Goal: Book appointment/travel/reservation

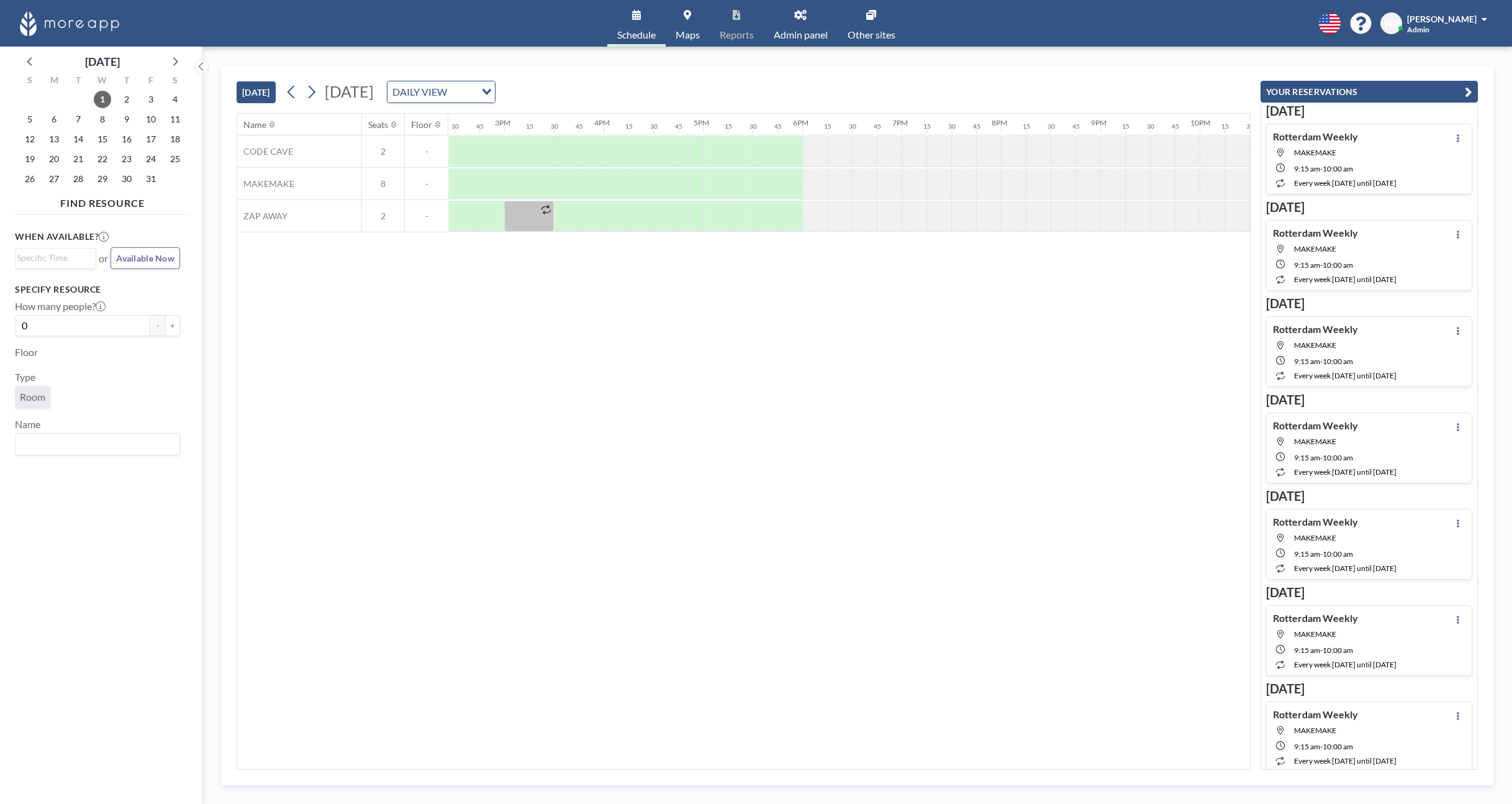
scroll to position [0, 1472]
click at [318, 97] on icon at bounding box center [311, 91] width 11 height 18
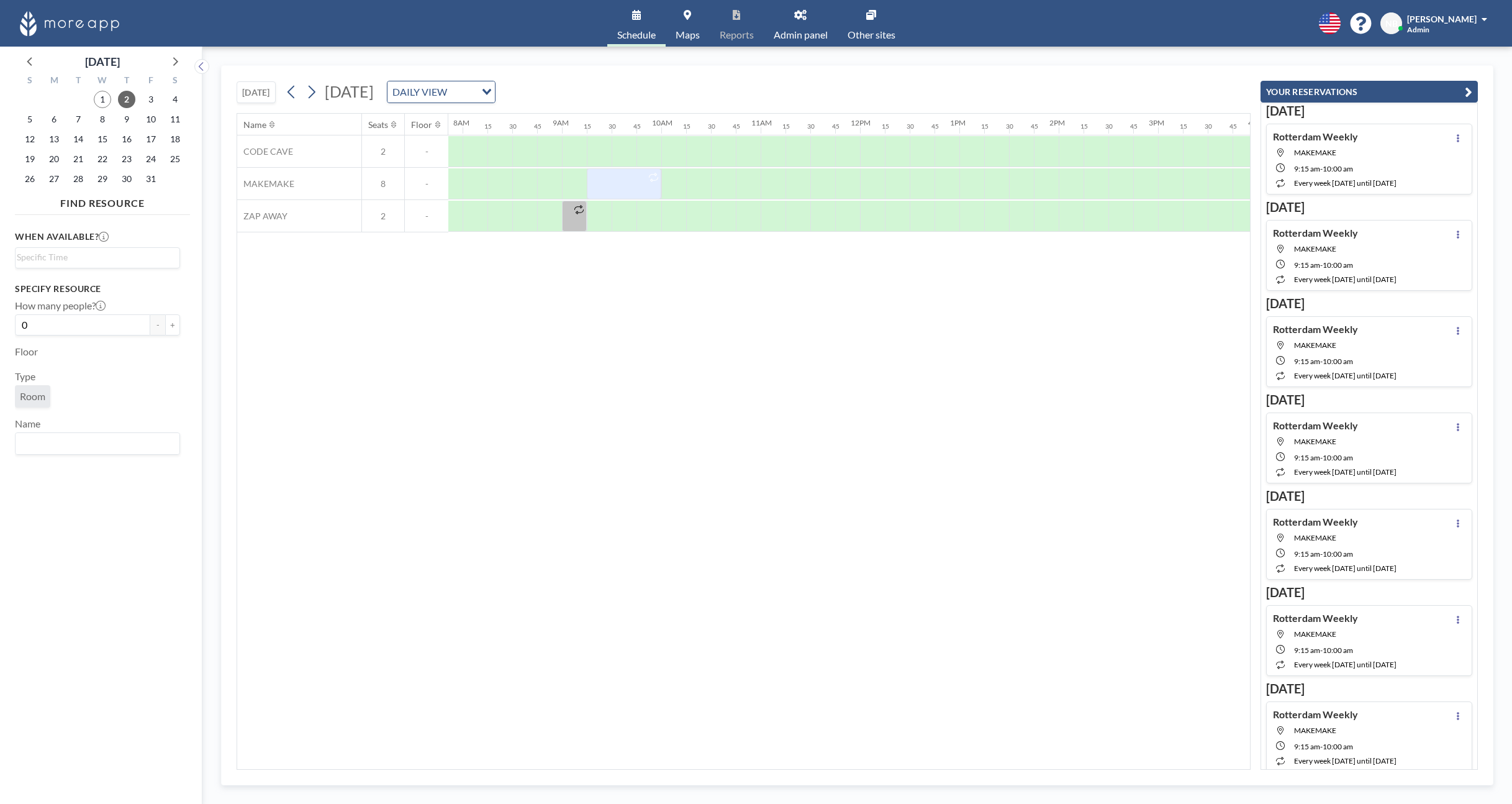
scroll to position [0, 758]
click at [294, 88] on icon at bounding box center [291, 91] width 11 height 18
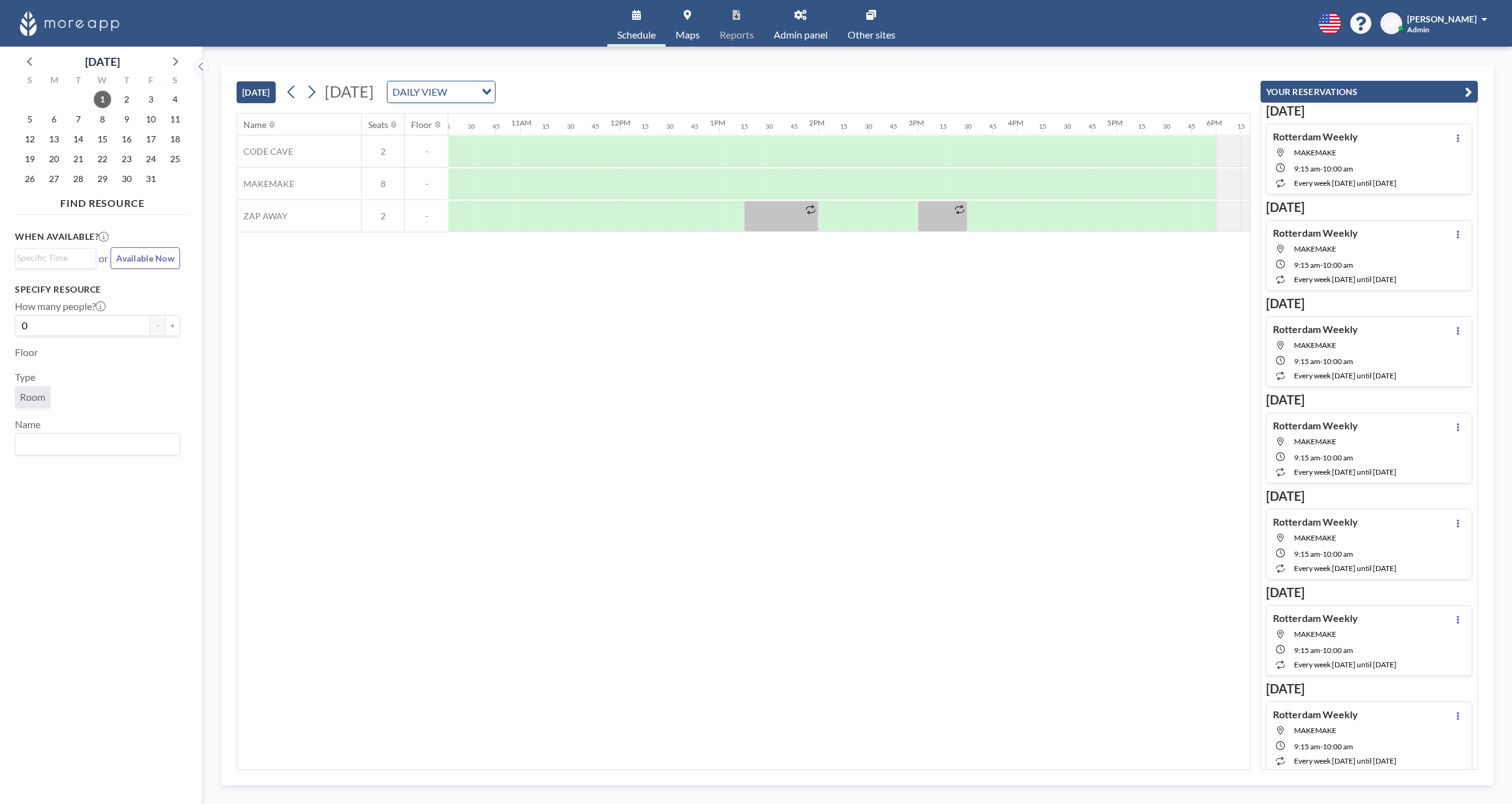
scroll to position [0, 1024]
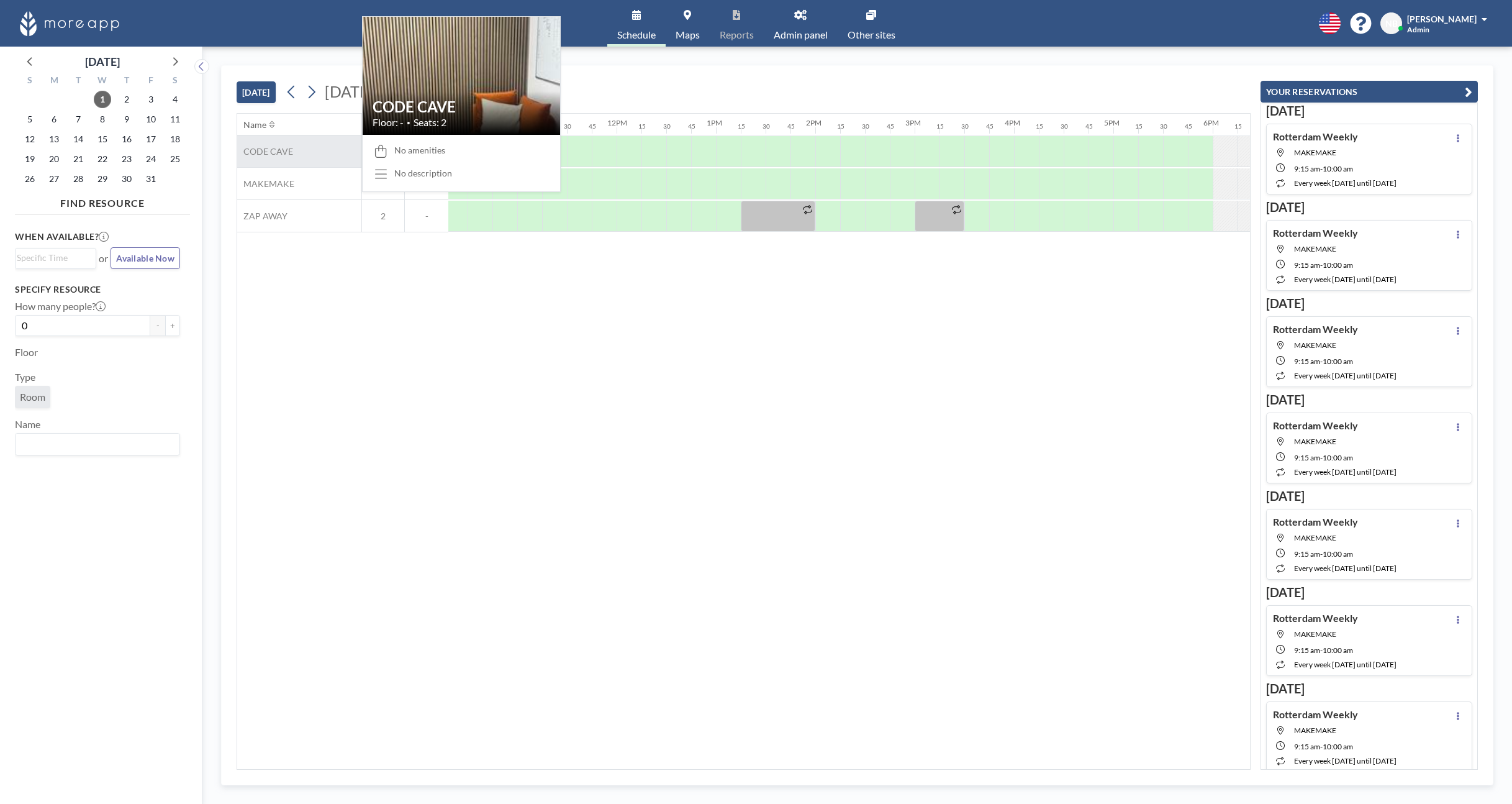
click at [269, 154] on span "CODE CAVE" at bounding box center [264, 152] width 56 height 11
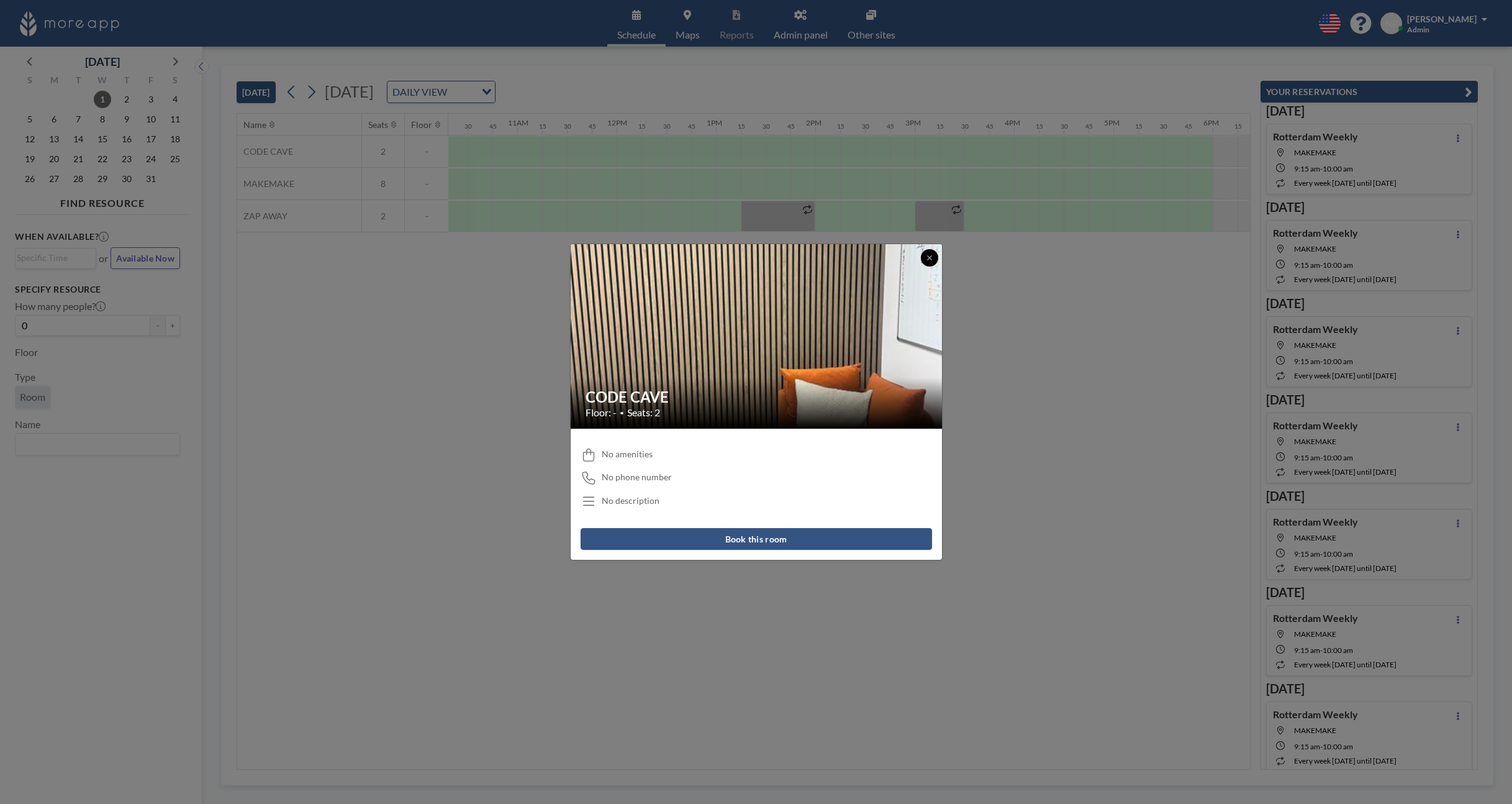
click at [926, 258] on icon at bounding box center [930, 258] width 8 height 8
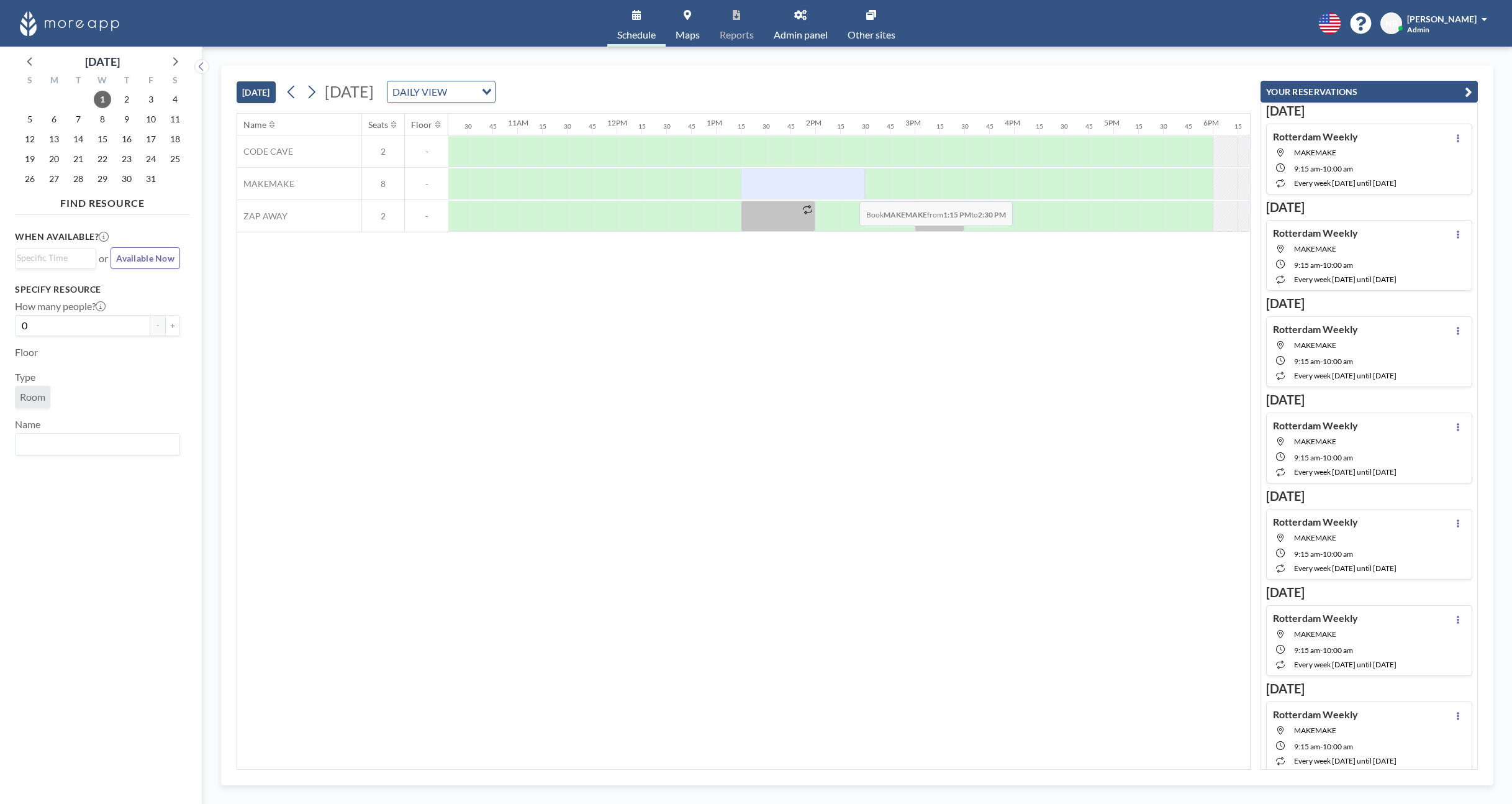
drag, startPoint x: 742, startPoint y: 187, endPoint x: 849, endPoint y: 192, distance: 107.1
click at [849, 192] on div at bounding box center [803, 184] width 124 height 31
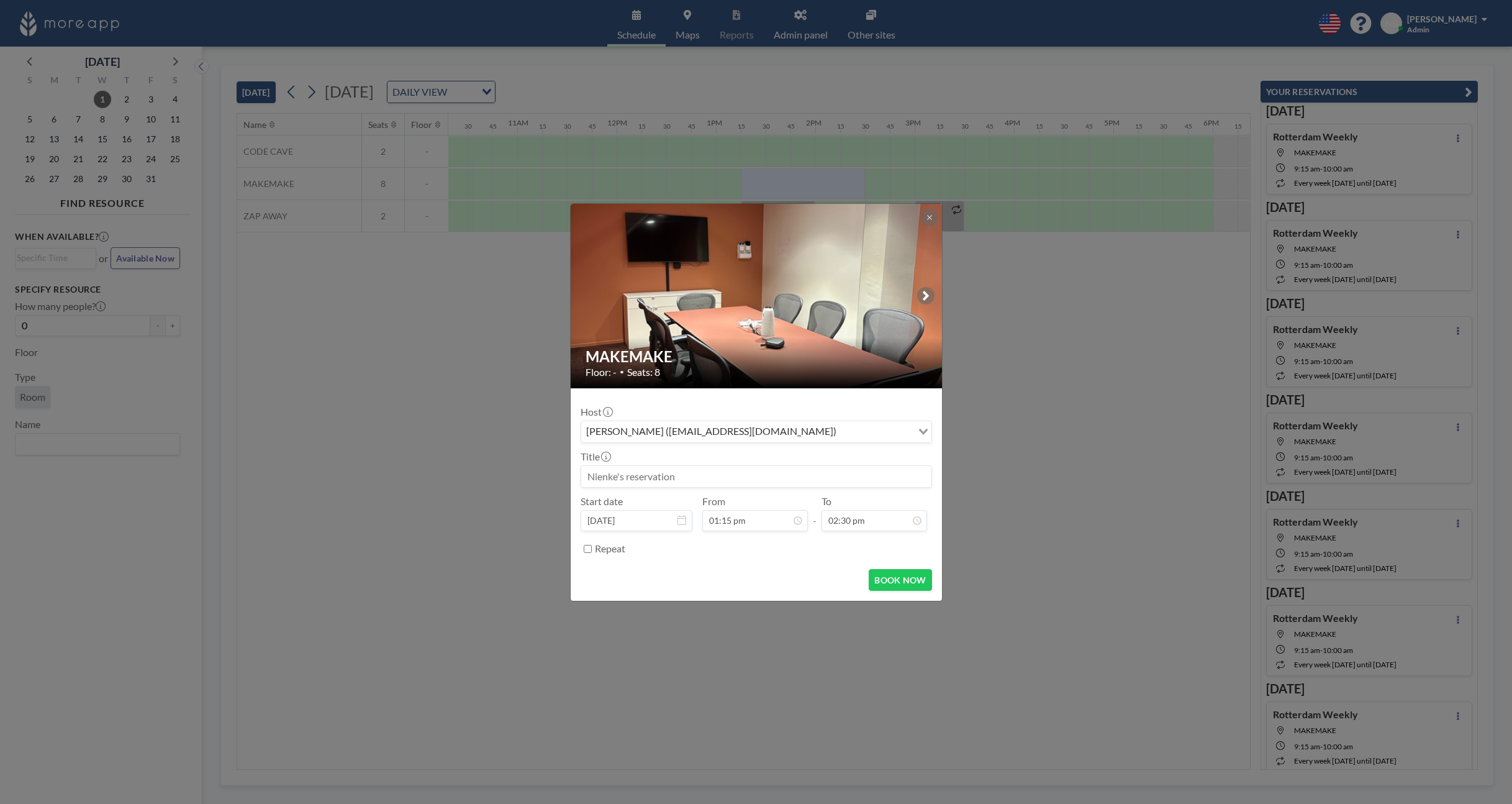
click at [667, 472] on input at bounding box center [756, 476] width 350 height 21
type input "N"
type input "Biweekly check-ins"
drag, startPoint x: 662, startPoint y: 475, endPoint x: 523, endPoint y: 475, distance: 139.0
click at [523, 475] on div "MAKEMAKE Floor: - • Seats: 8 Host [PERSON_NAME] ([EMAIL_ADDRESS][DOMAIN_NAME]) …" at bounding box center [756, 402] width 1512 height 804
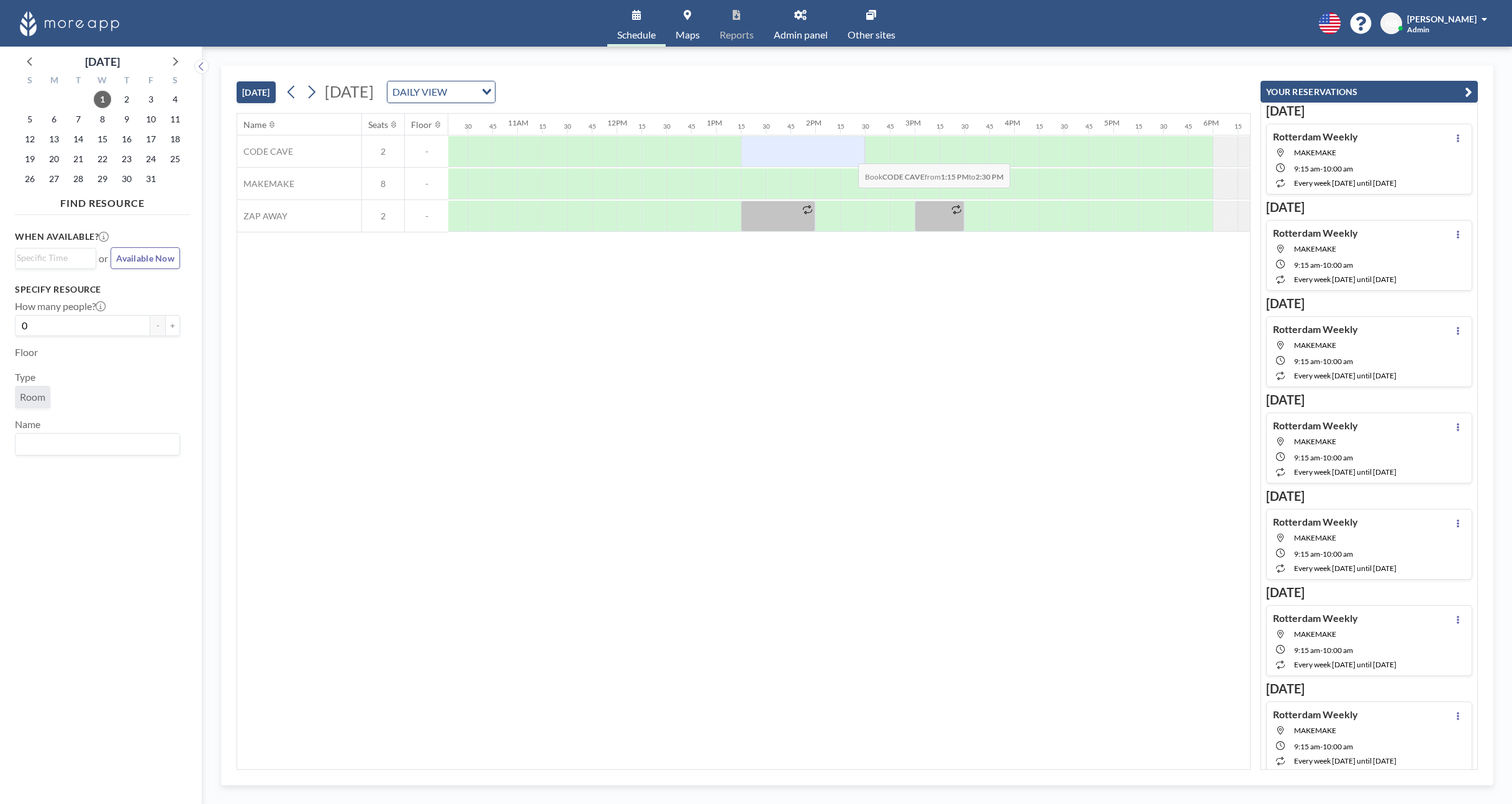
drag, startPoint x: 752, startPoint y: 153, endPoint x: 849, endPoint y: 154, distance: 97.0
click at [849, 154] on div at bounding box center [803, 152] width 124 height 31
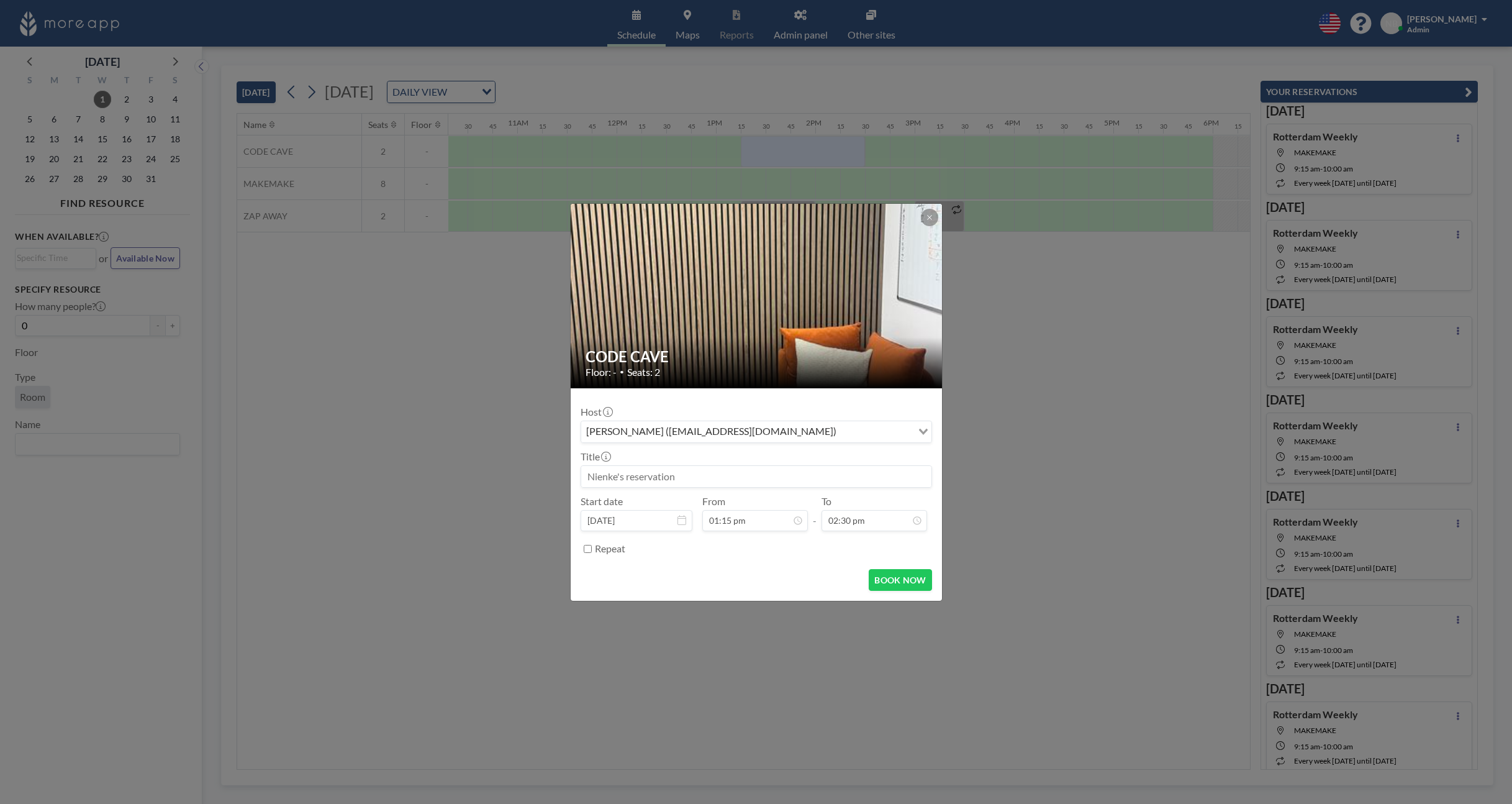
click at [671, 482] on input at bounding box center [756, 476] width 350 height 21
click at [631, 477] on input "Biweekly check-ins" at bounding box center [756, 476] width 350 height 21
type input "Biweekly Check-ins"
click at [614, 551] on label "Repeat" at bounding box center [610, 549] width 30 height 12
click at [592, 551] on input "Repeat" at bounding box center [587, 549] width 8 height 8
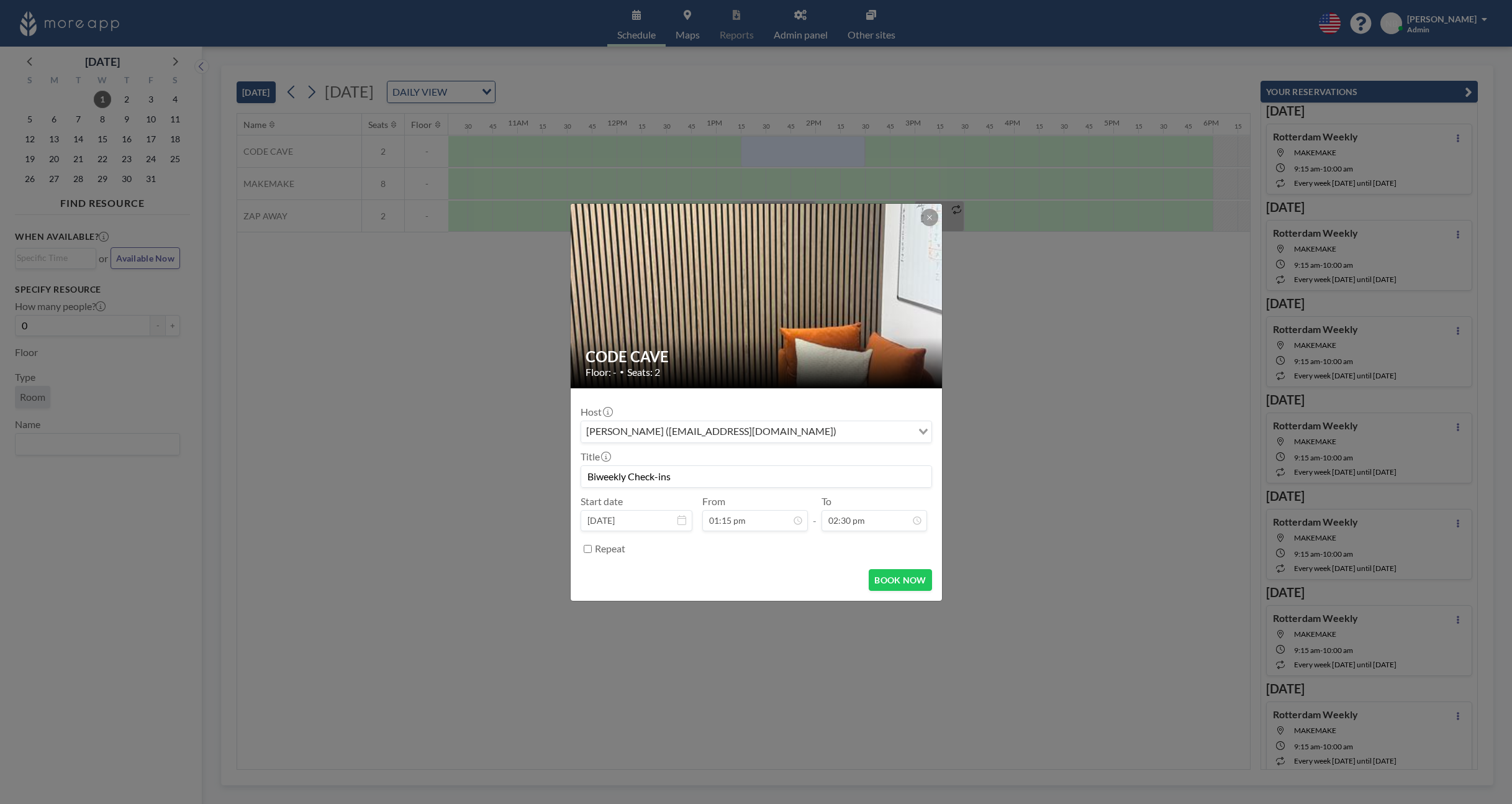
checkbox input "true"
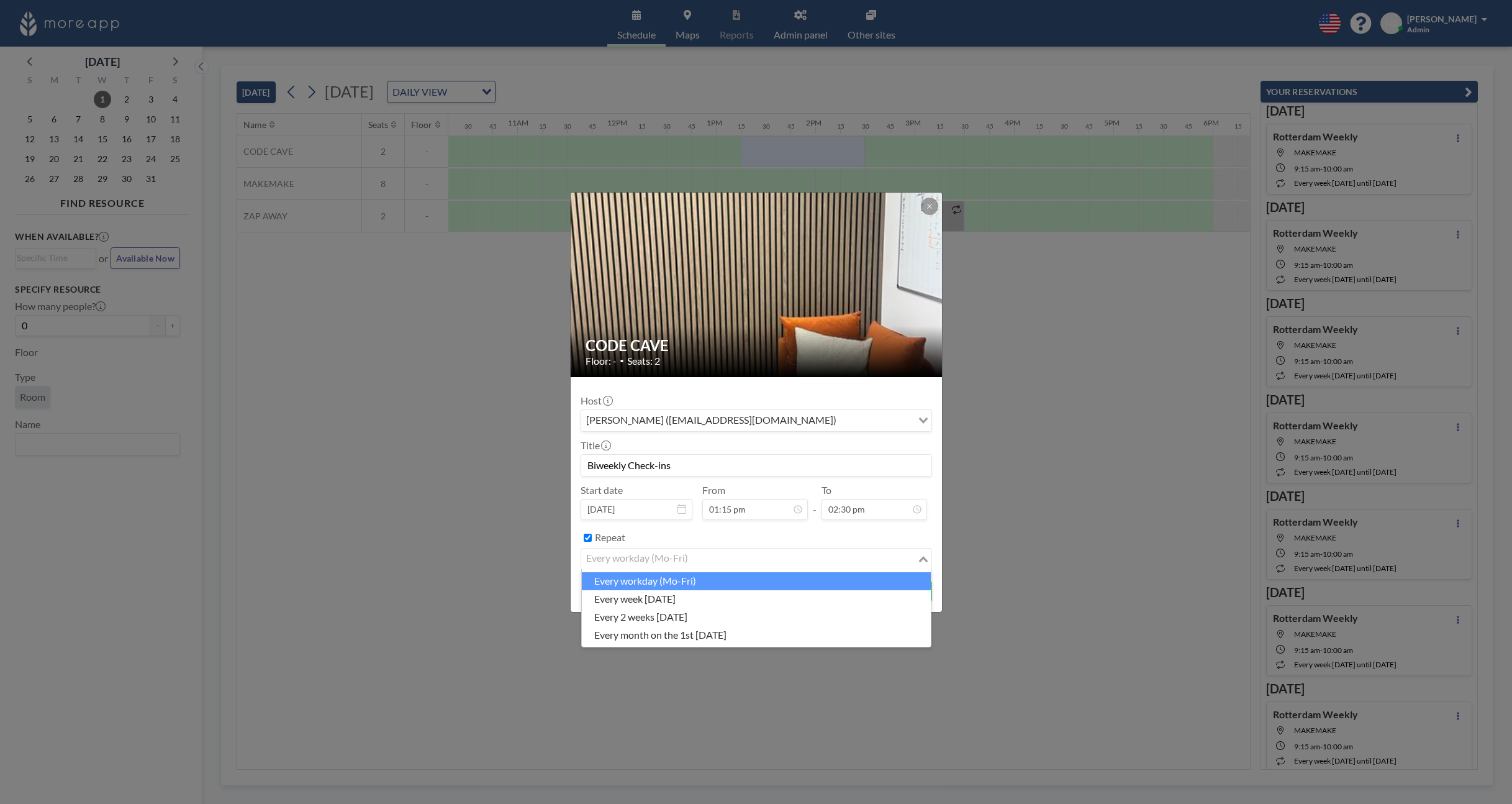
click at [664, 560] on div "every workday (Mo-Fri)" at bounding box center [749, 558] width 336 height 18
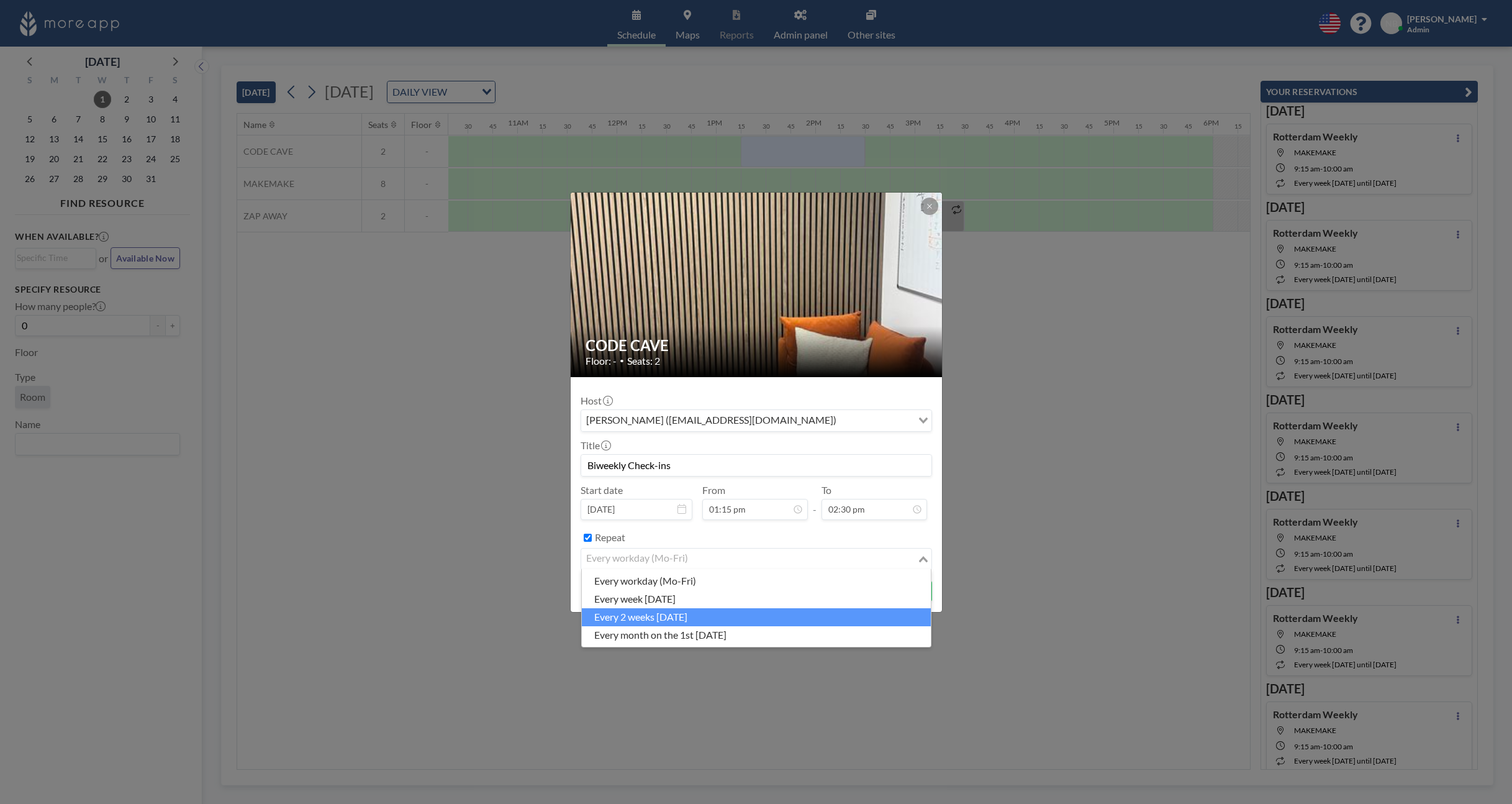
click at [693, 620] on li "every 2 weeks [DATE]" at bounding box center [756, 617] width 349 height 18
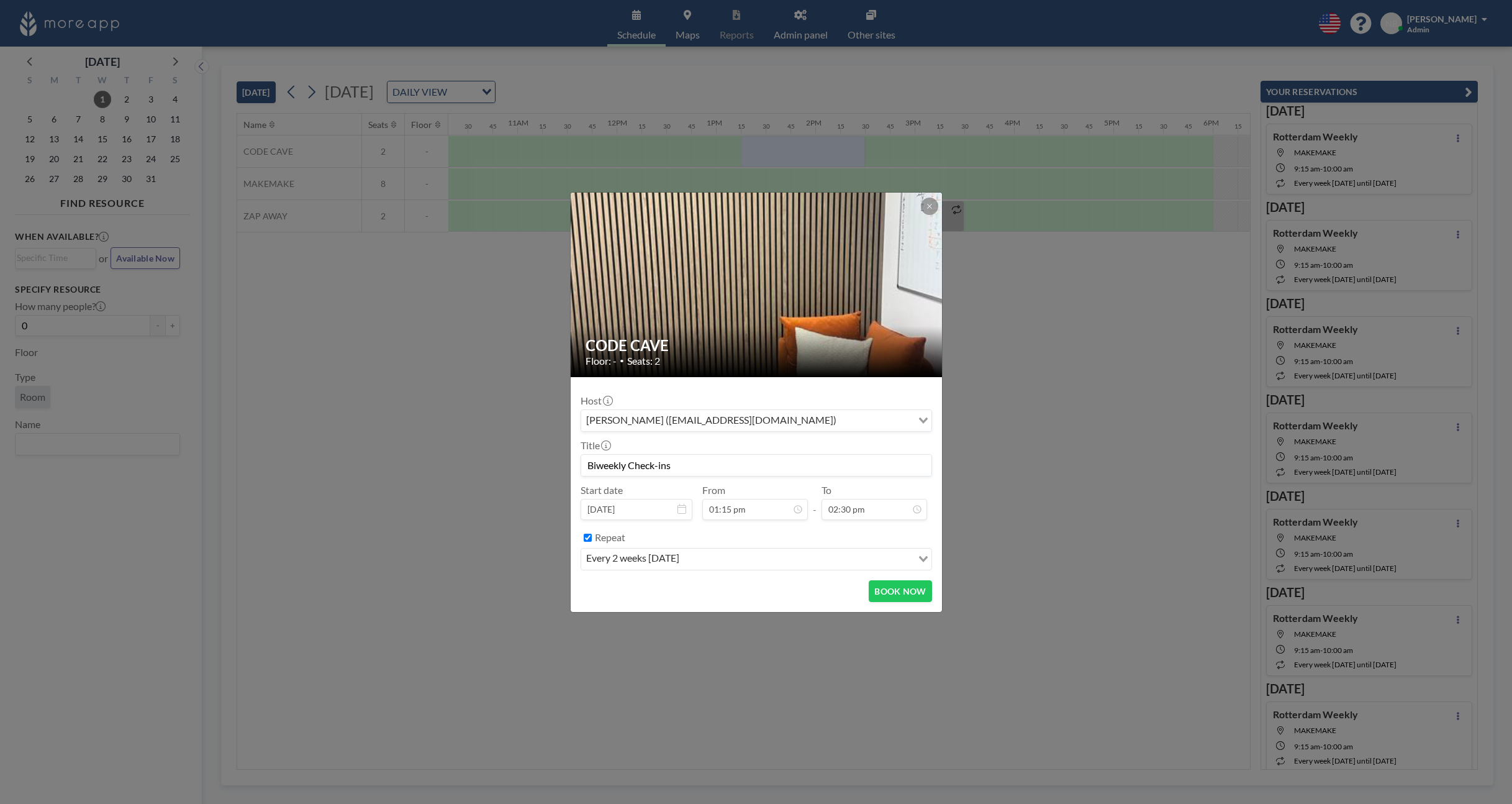
click at [703, 466] on input "Biweekly Check-ins" at bounding box center [756, 466] width 350 height 21
click at [633, 468] on input "Biweekly Check-ins" at bounding box center [756, 466] width 350 height 21
type input "Biweekly check-ins"
click at [886, 588] on button "BOOK NOW" at bounding box center [900, 591] width 62 height 22
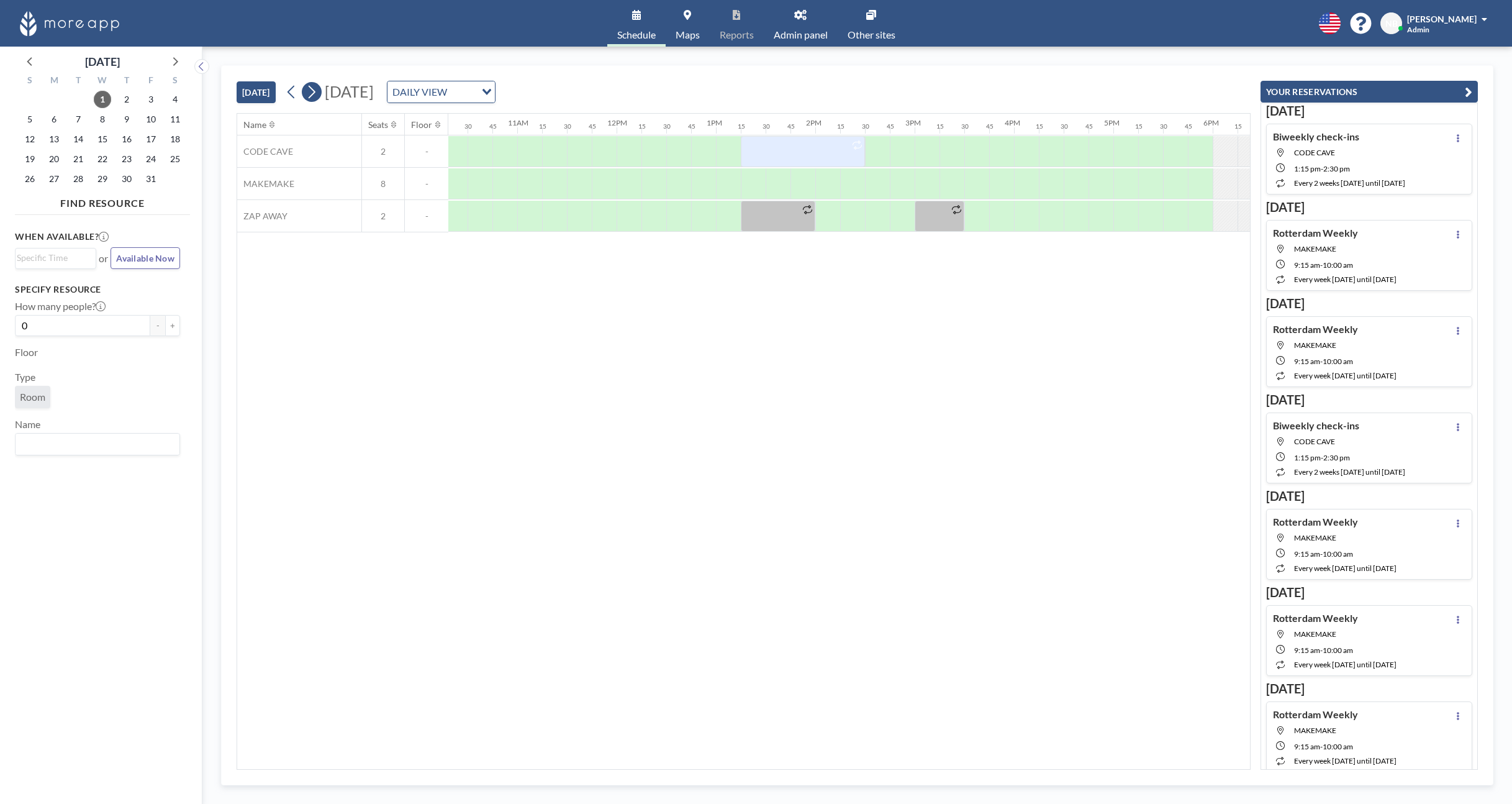
click at [312, 99] on icon at bounding box center [311, 91] width 11 height 18
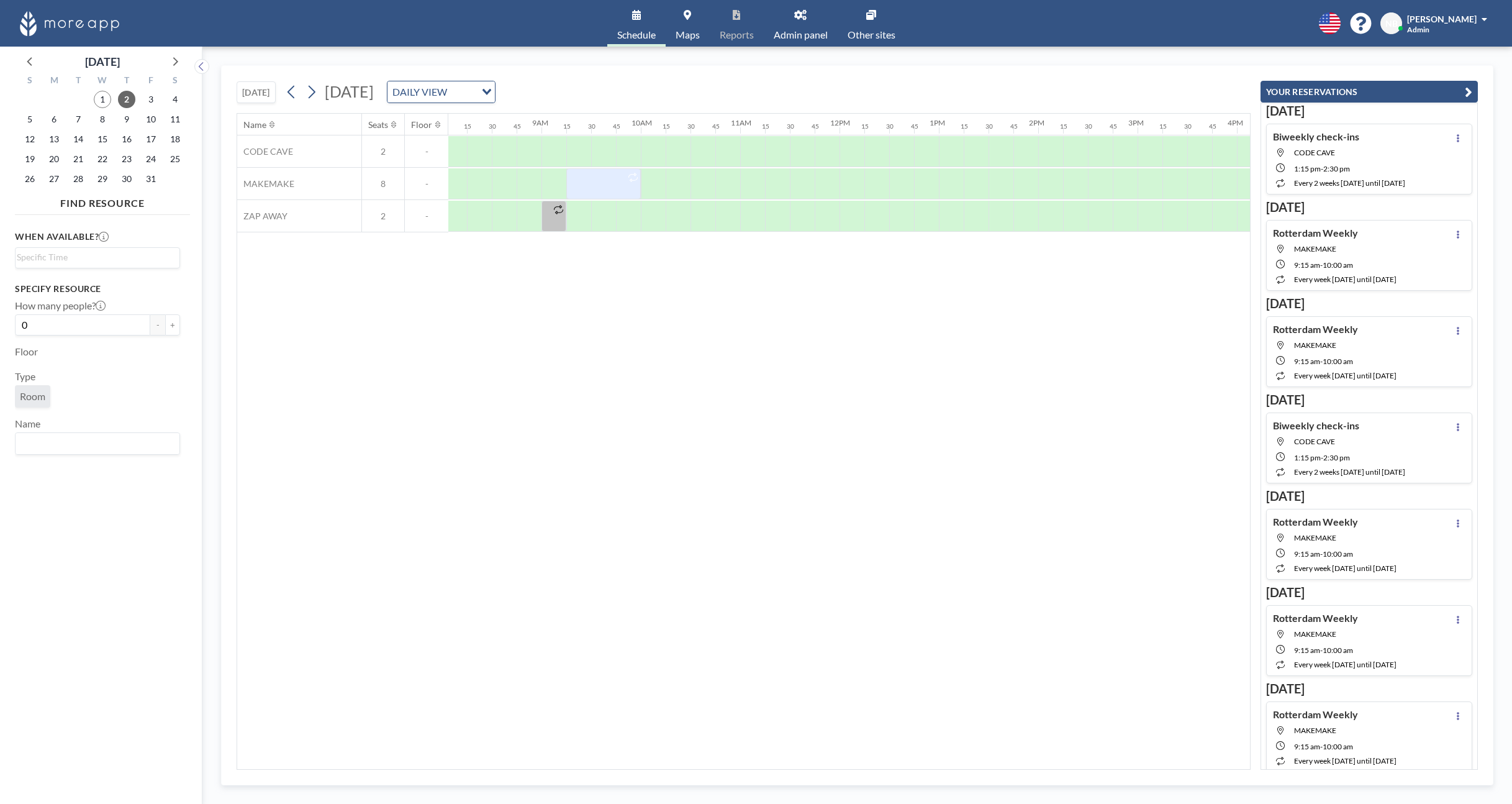
scroll to position [0, 845]
